Goal: Check status: Check status

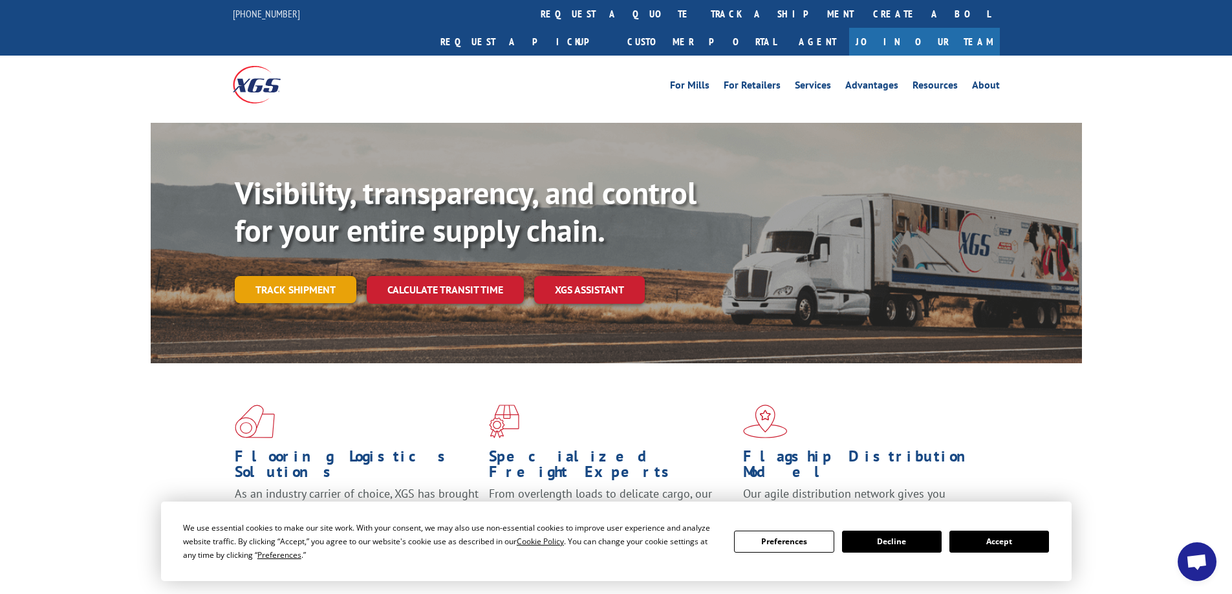
click at [290, 276] on link "Track shipment" at bounding box center [296, 289] width 122 height 27
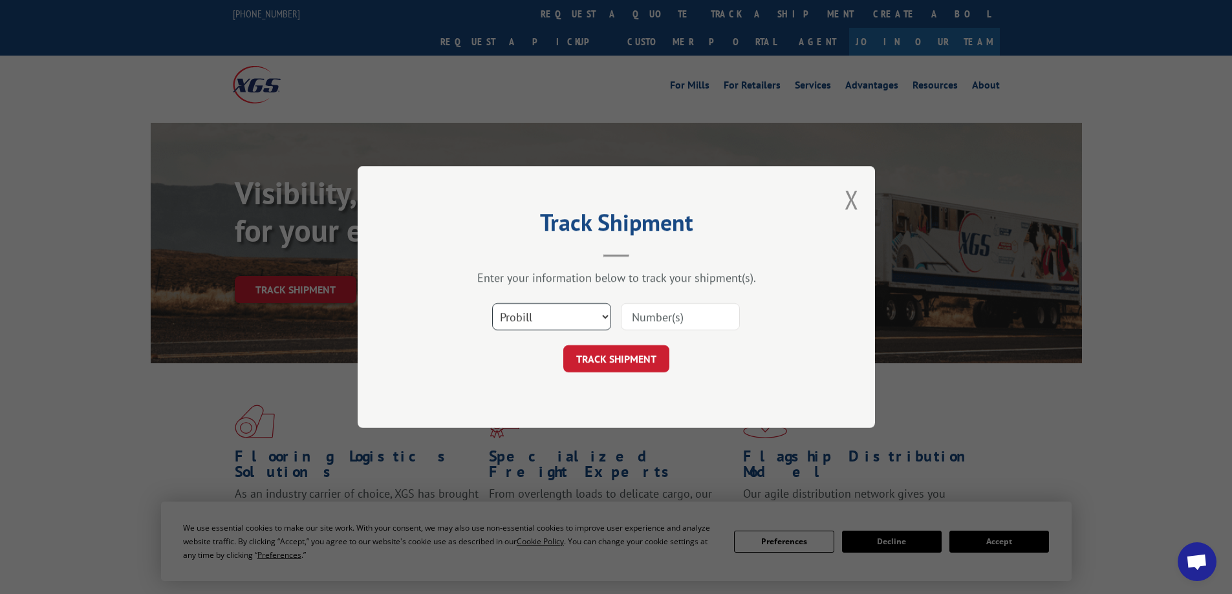
click at [580, 316] on select "Select category... Probill BOL PO" at bounding box center [551, 316] width 119 height 27
select select "bol"
click at [492, 303] on select "Select category... Probill BOL PO" at bounding box center [551, 316] width 119 height 27
click at [665, 321] on input at bounding box center [680, 316] width 119 height 27
paste input "XGS BOL 3397731"
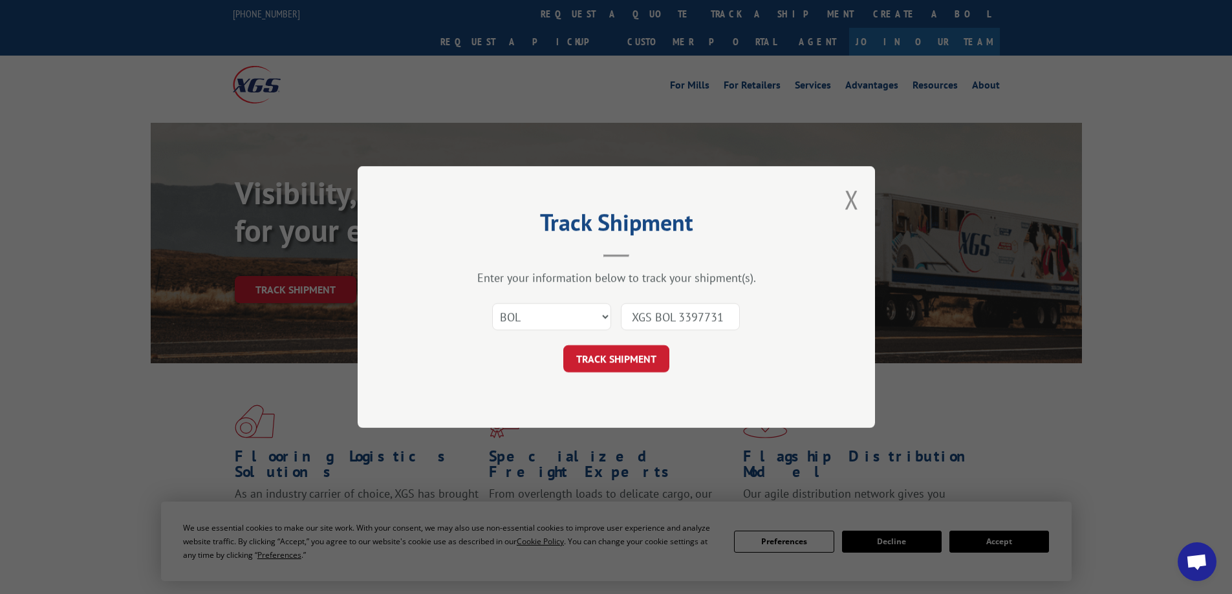
drag, startPoint x: 673, startPoint y: 318, endPoint x: 572, endPoint y: 327, distance: 101.3
click at [572, 327] on div "Select category... Probill BOL PO XGS BOL 3397731" at bounding box center [616, 317] width 388 height 43
type input "3397731"
click at [629, 358] on button "TRACK SHIPMENT" at bounding box center [616, 358] width 106 height 27
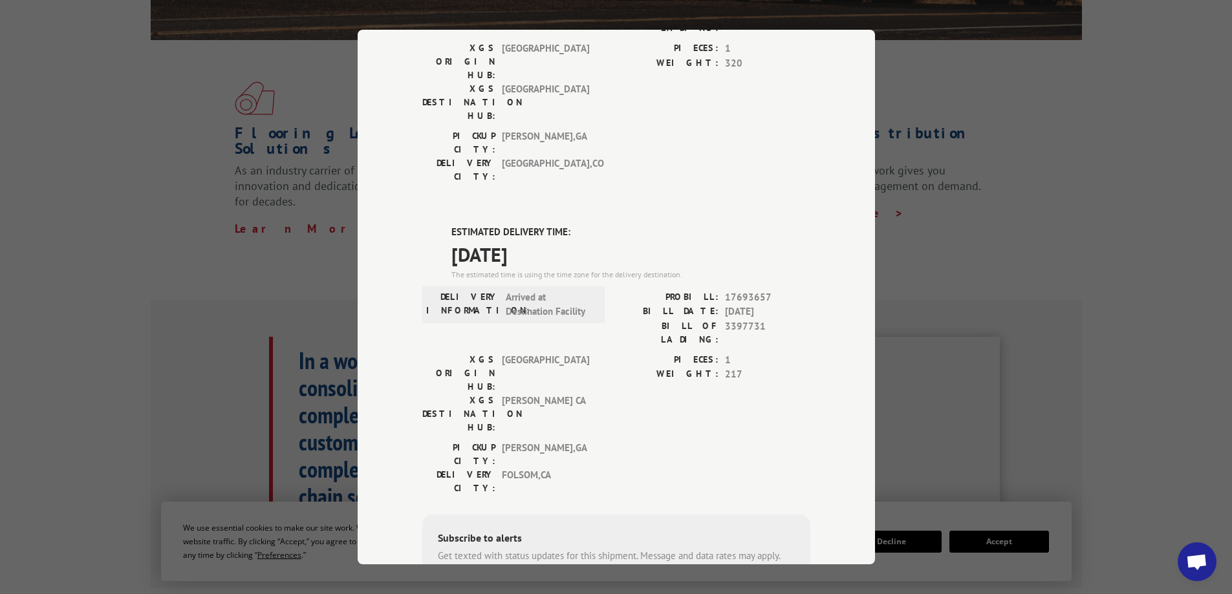
scroll to position [129, 0]
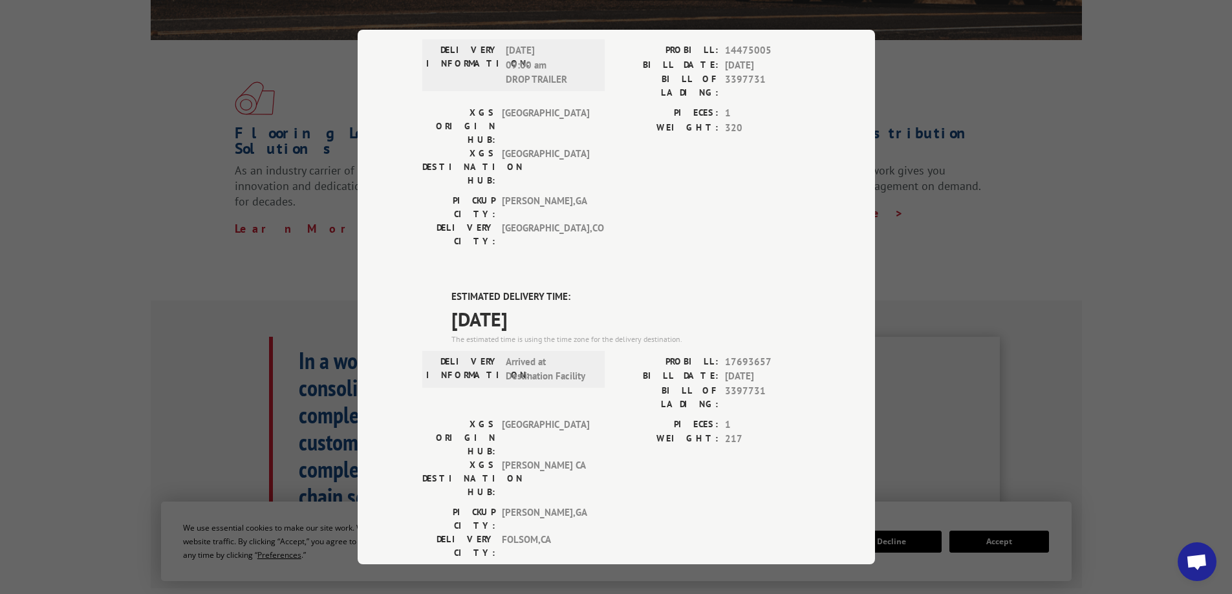
type input "[PHONE_NUMBER]"
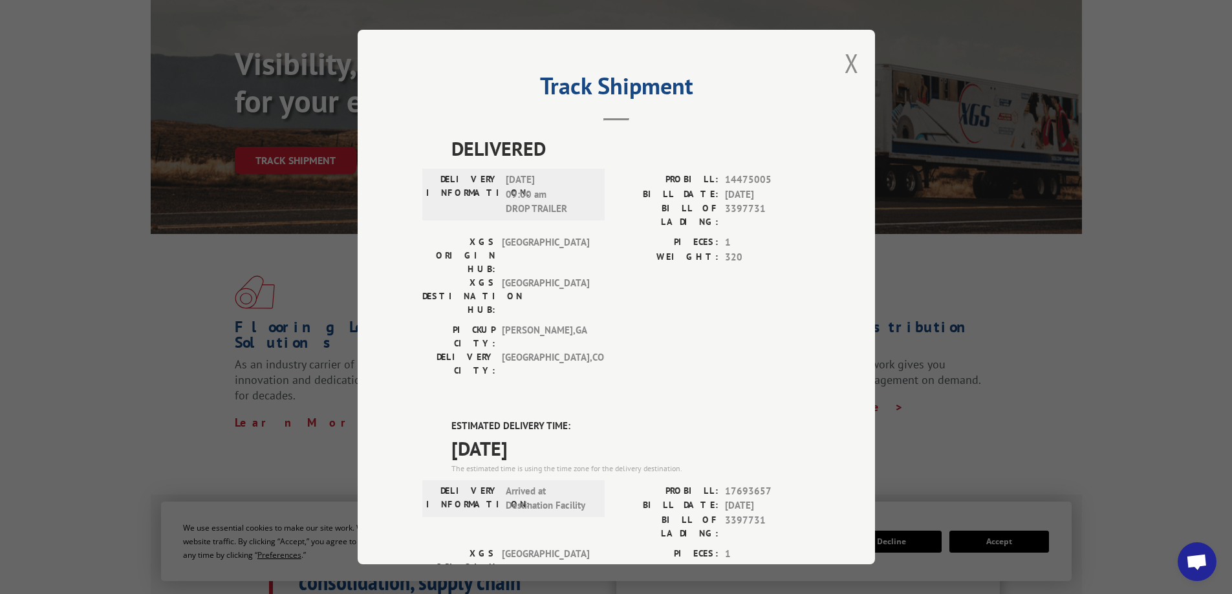
scroll to position [65, 0]
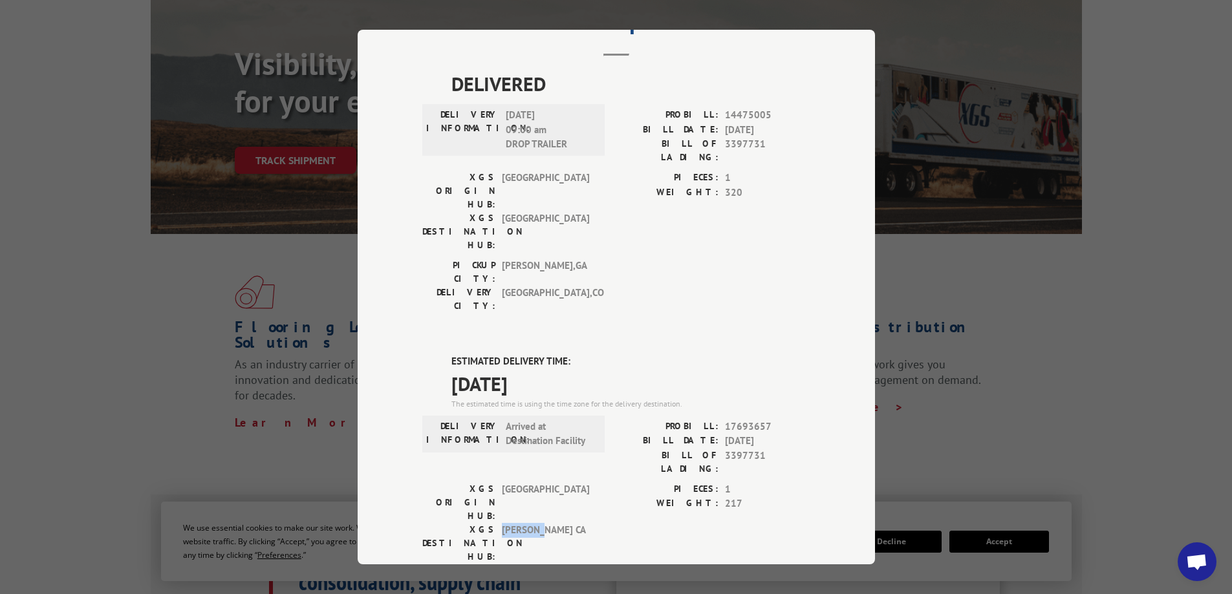
drag, startPoint x: 537, startPoint y: 417, endPoint x: 498, endPoint y: 417, distance: 38.8
click at [502, 523] on span "[PERSON_NAME] CA" at bounding box center [545, 543] width 87 height 41
copy span "[PERSON_NAME] CA"
click at [812, 194] on div "Track Shipment DELIVERED DELIVERY INFORMATION: [DATE] 09:00 am DROP TRAILER PRO…" at bounding box center [616, 297] width 517 height 535
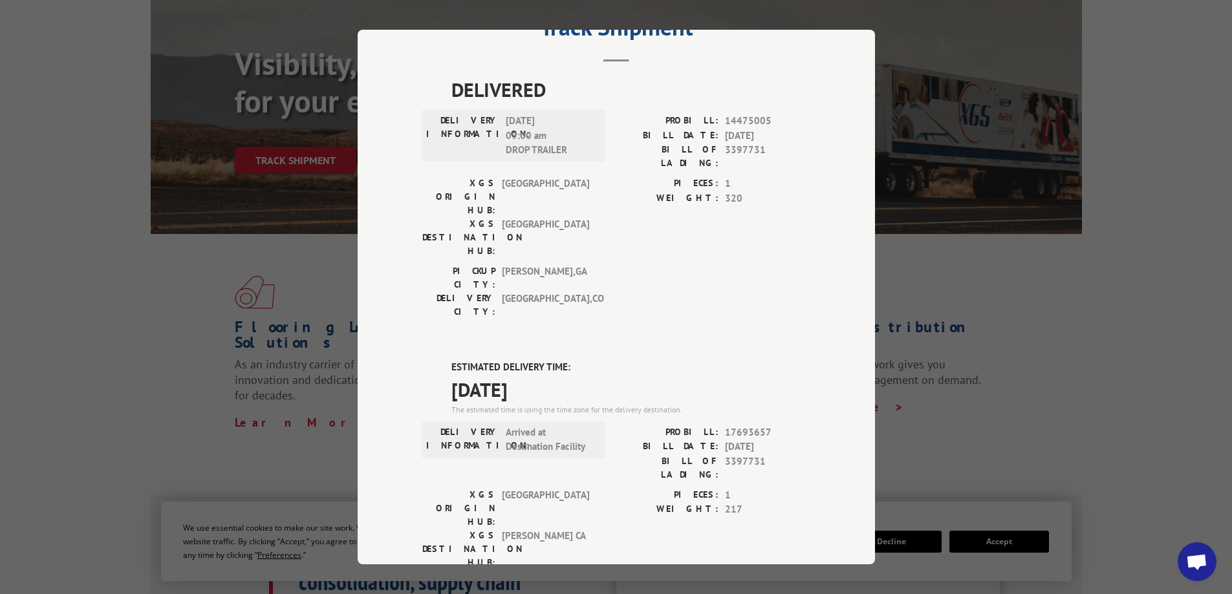
scroll to position [0, 0]
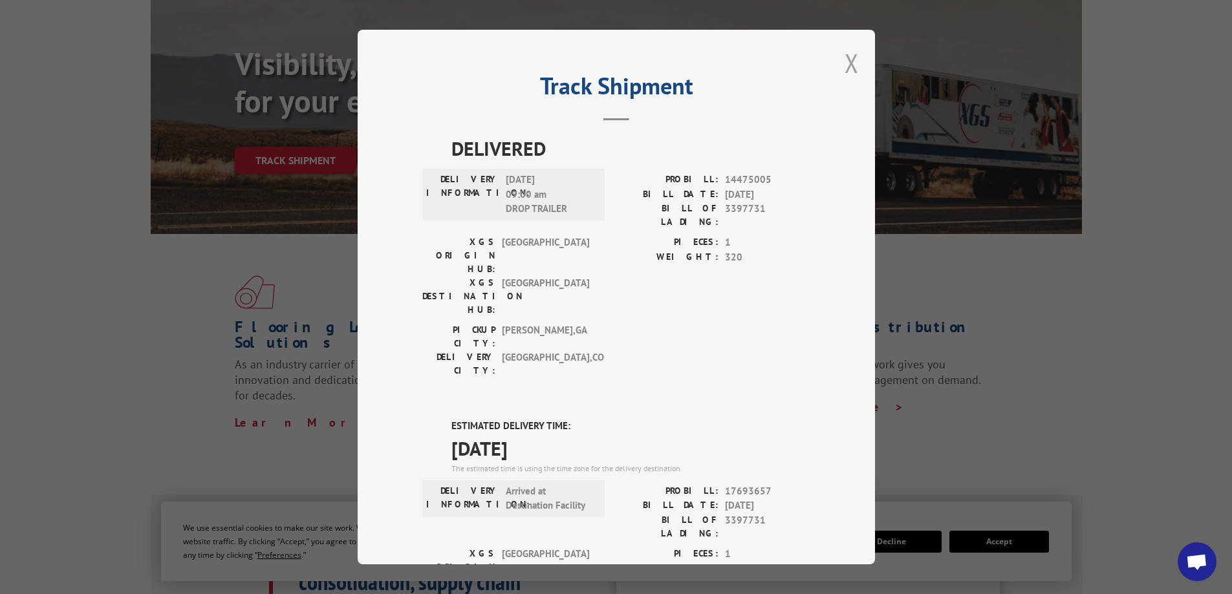
click at [848, 62] on button "Close modal" at bounding box center [852, 63] width 14 height 34
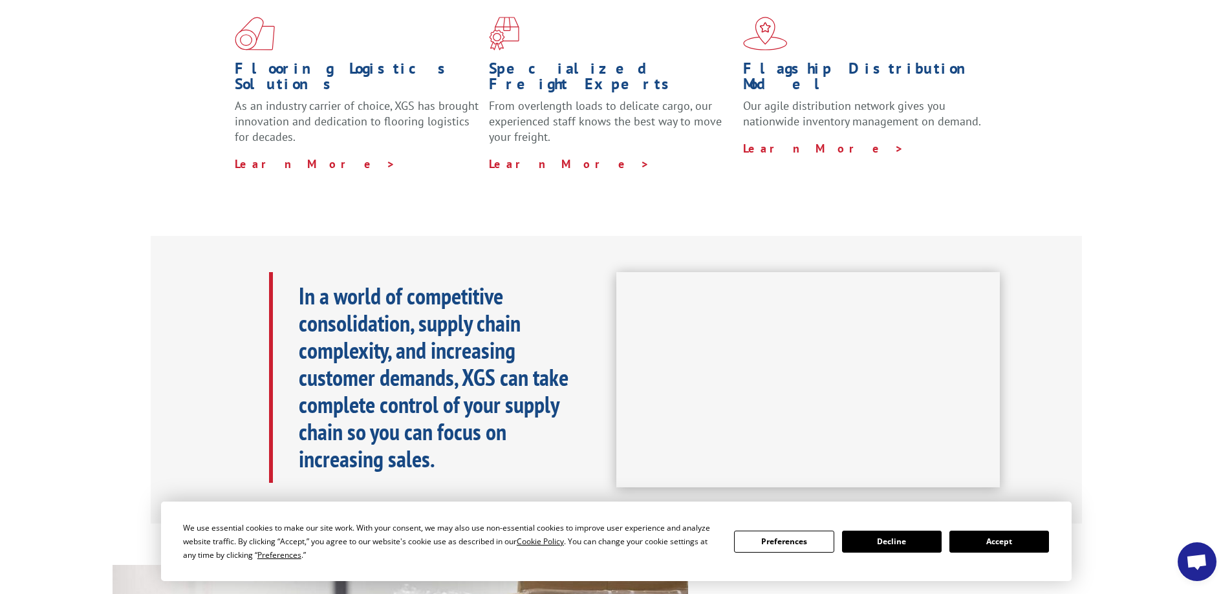
scroll to position [647, 0]
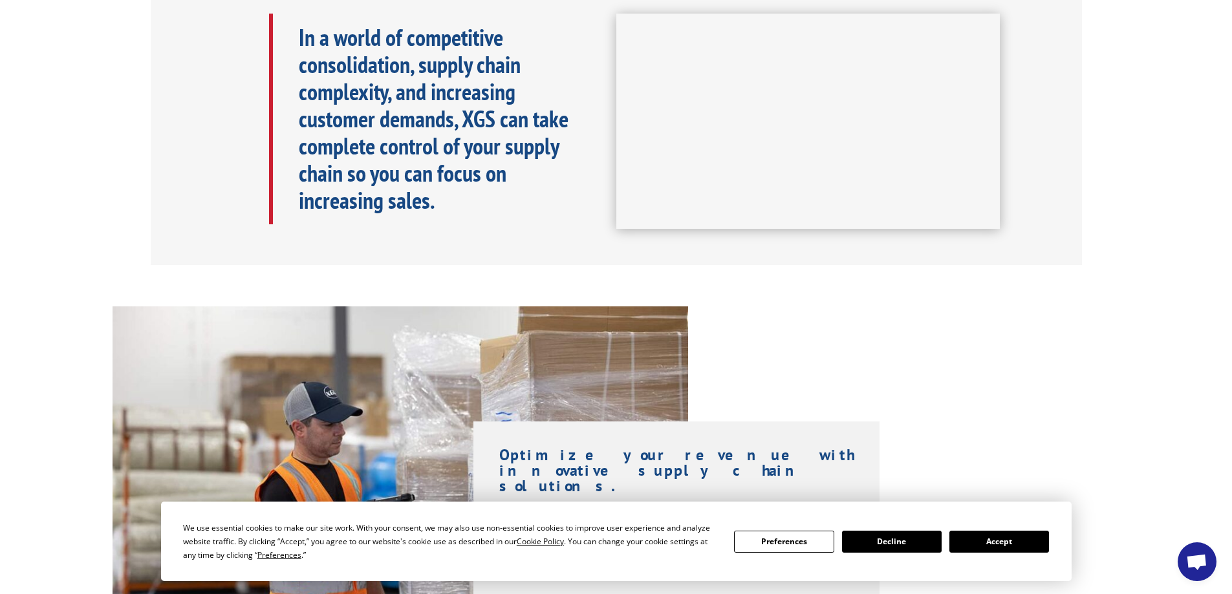
click at [896, 544] on button "Decline" at bounding box center [892, 542] width 100 height 22
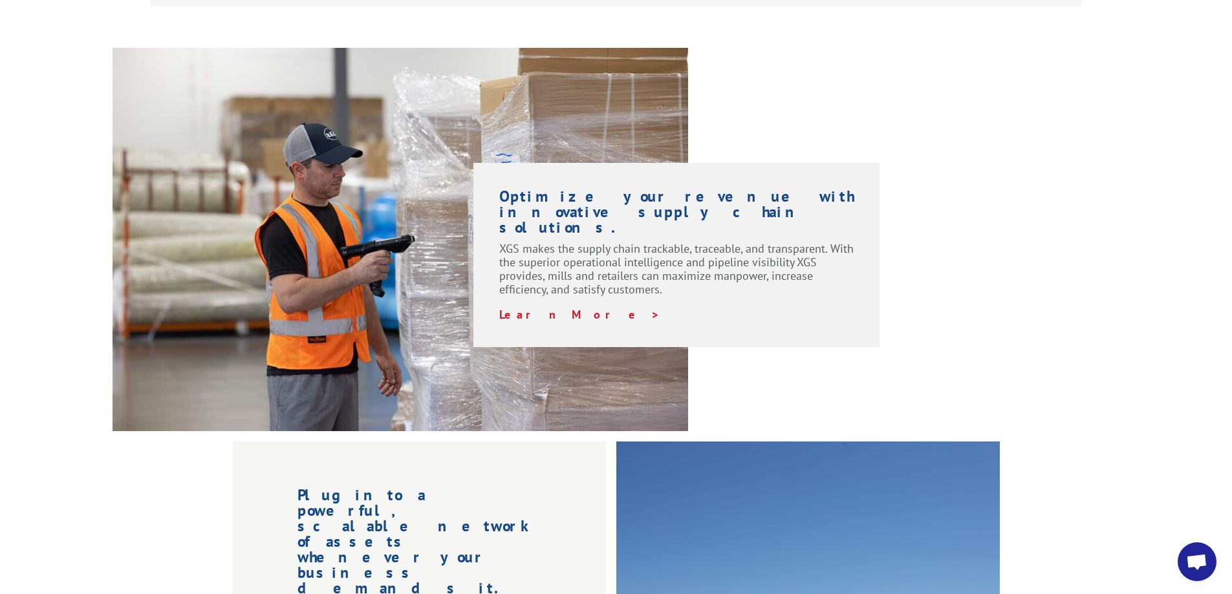
scroll to position [1035, 0]
